Goal: Check status: Check status

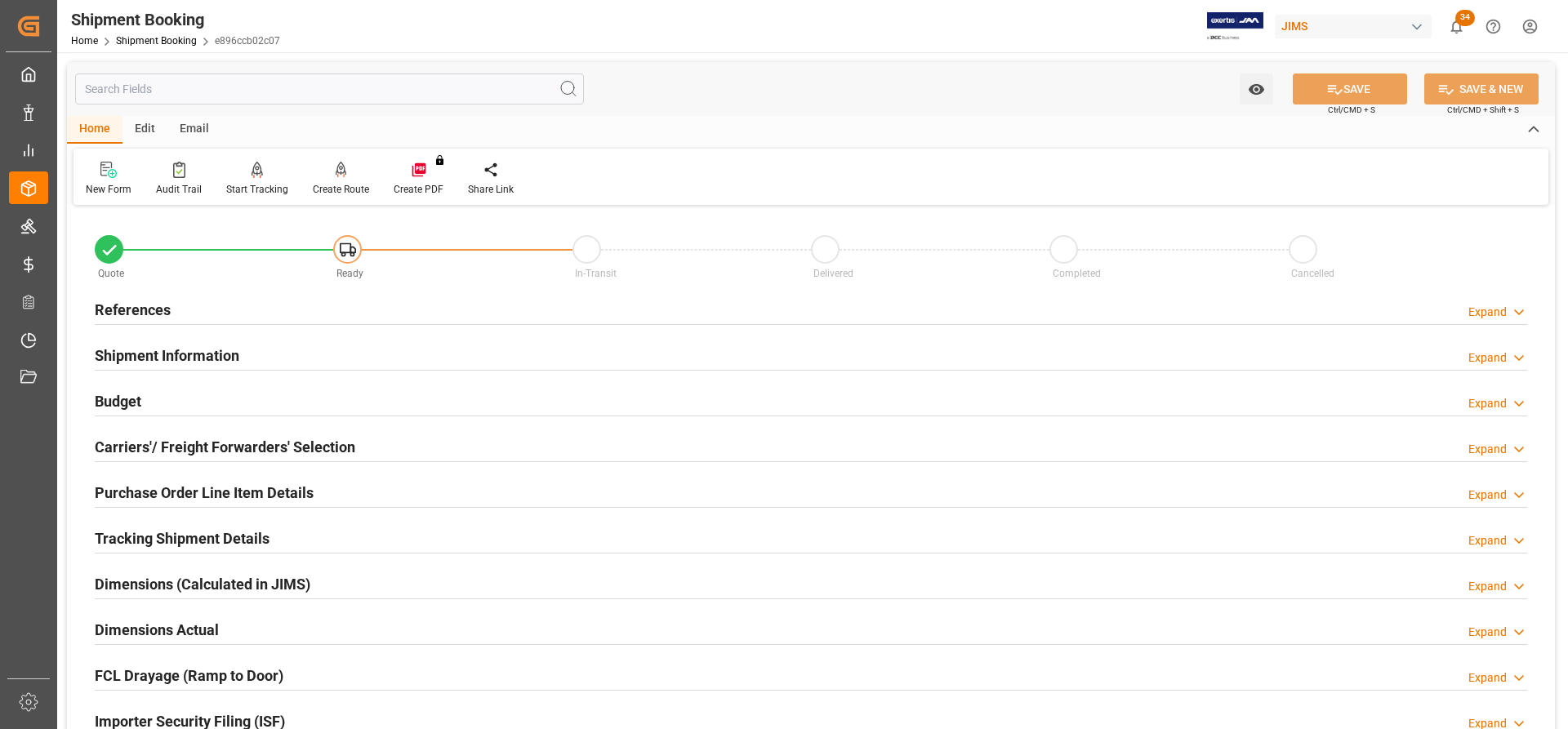
click at [151, 308] on h2 "References" at bounding box center [133, 309] width 76 height 22
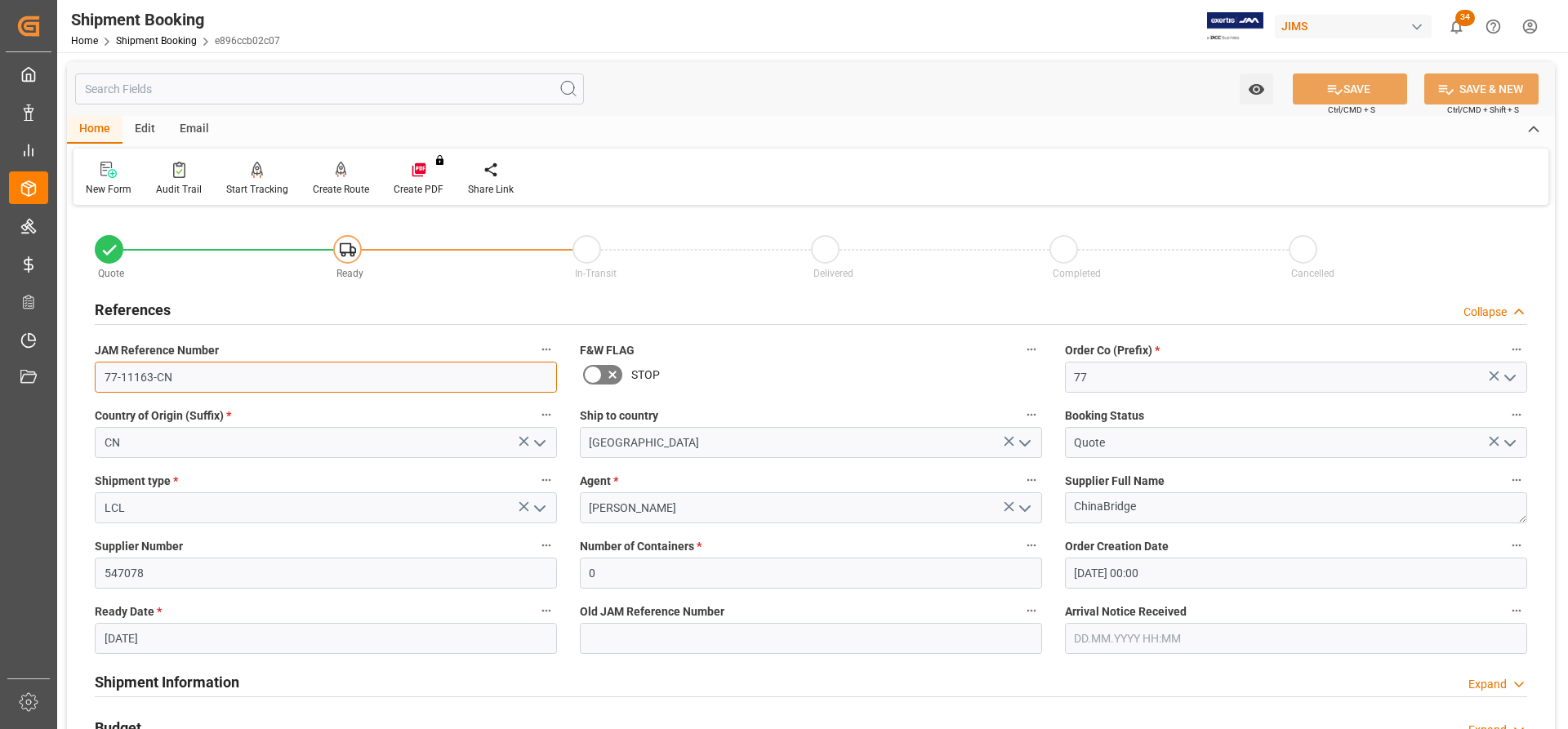
drag, startPoint x: 181, startPoint y: 376, endPoint x: 96, endPoint y: 373, distance: 85.1
click at [96, 373] on input "77-11163-CN" at bounding box center [326, 376] width 462 height 31
